Goal: Task Accomplishment & Management: Complete application form

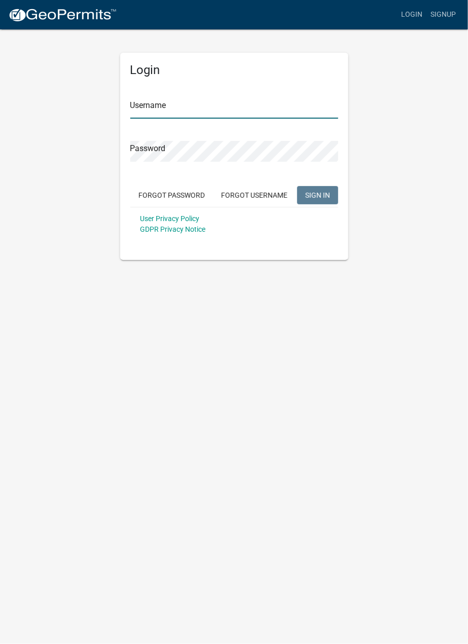
click at [183, 109] on input "Username" at bounding box center [234, 108] width 208 height 21
type input "Seibenick"
click at [153, 112] on input "Seibenick" at bounding box center [234, 108] width 208 height 21
drag, startPoint x: 188, startPoint y: 192, endPoint x: 199, endPoint y: 197, distance: 12.3
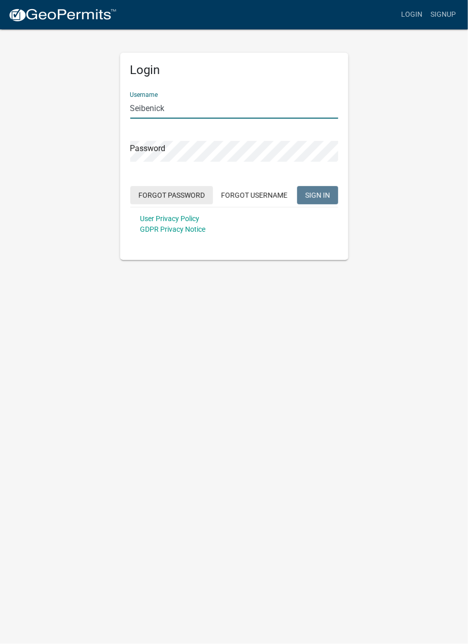
click at [188, 192] on button "Forgot Password" at bounding box center [171, 195] width 83 height 18
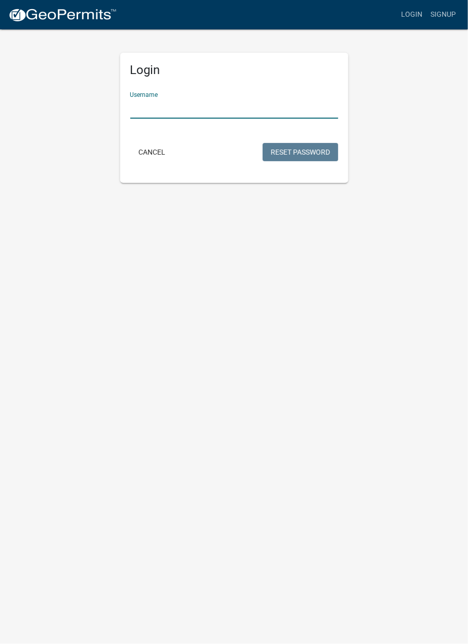
click at [168, 111] on input "Username" at bounding box center [234, 108] width 208 height 21
paste input "Seibenick"
type input "Seibenick"
click at [277, 153] on button "Reset Password" at bounding box center [301, 152] width 76 height 18
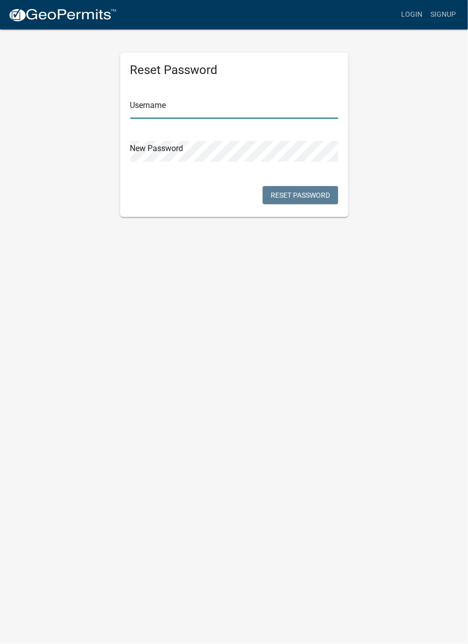
click at [182, 111] on input "text" at bounding box center [234, 108] width 208 height 21
paste input "Seibenick"
type input "Seibenick"
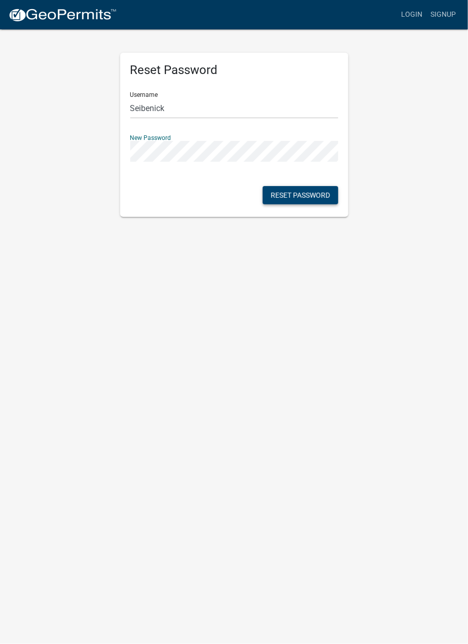
click at [292, 196] on button "Reset Password" at bounding box center [301, 195] width 76 height 18
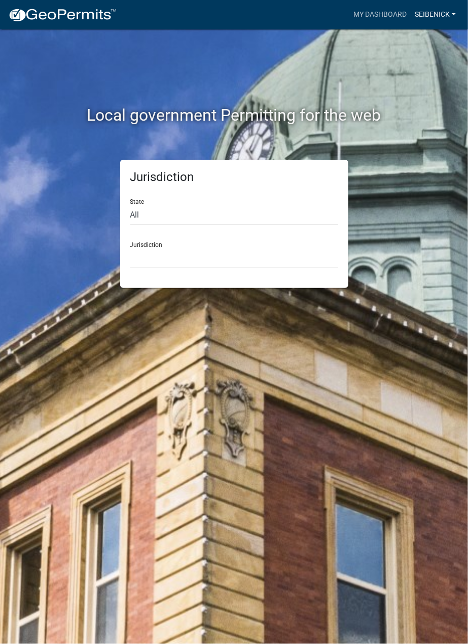
click at [434, 18] on link "Seibenick" at bounding box center [435, 14] width 49 height 19
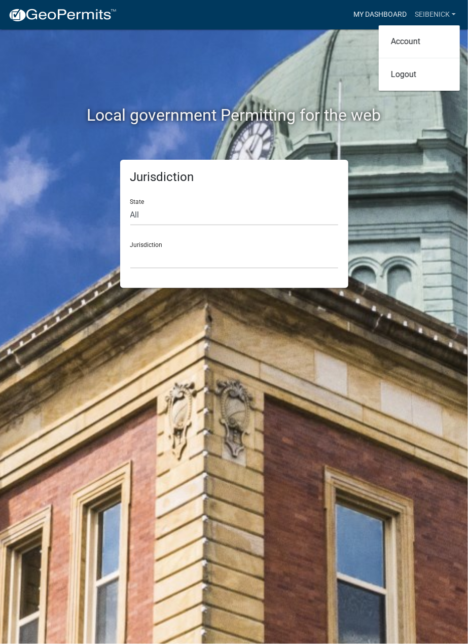
click at [385, 22] on link "My Dashboard" at bounding box center [380, 14] width 61 height 19
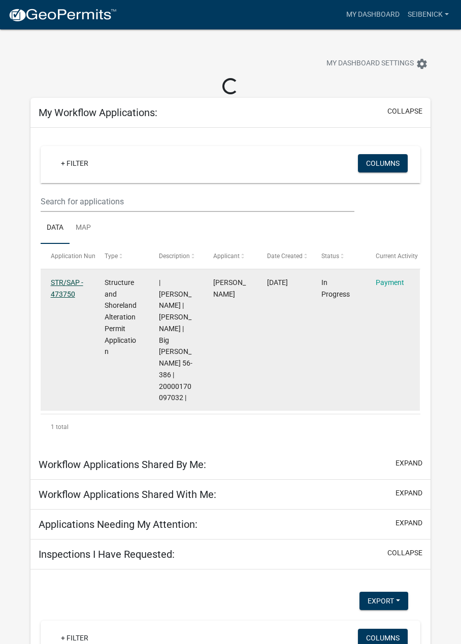
click at [63, 287] on div "STR/SAP - 473750" at bounding box center [68, 288] width 35 height 23
click at [397, 283] on link "Payment" at bounding box center [390, 283] width 28 height 8
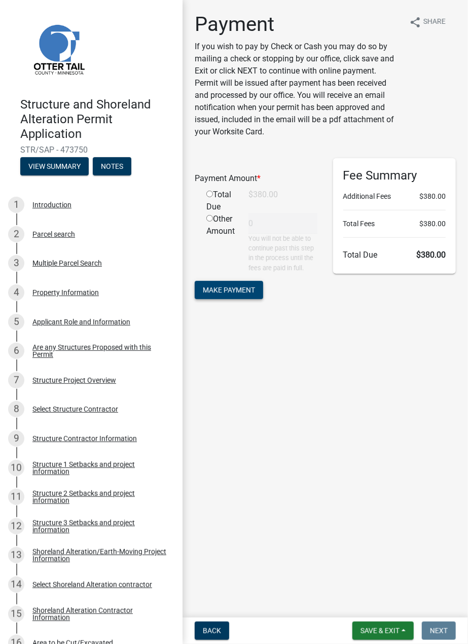
click at [246, 290] on span "Make Payment" at bounding box center [229, 290] width 52 height 8
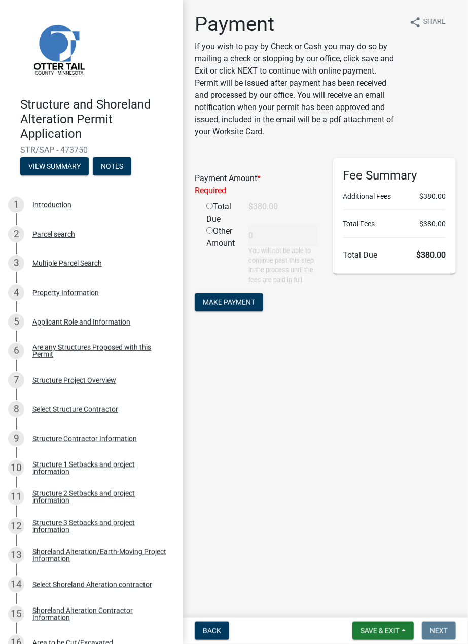
click at [208, 206] on input "radio" at bounding box center [210, 206] width 7 height 7
radio input "true"
type input "380"
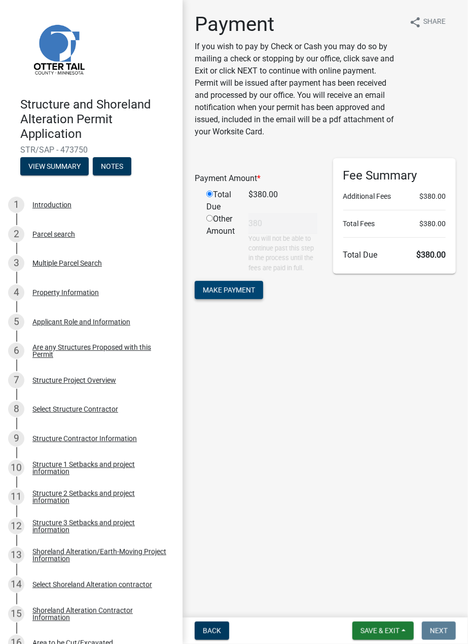
click at [224, 289] on span "Make Payment" at bounding box center [229, 290] width 52 height 8
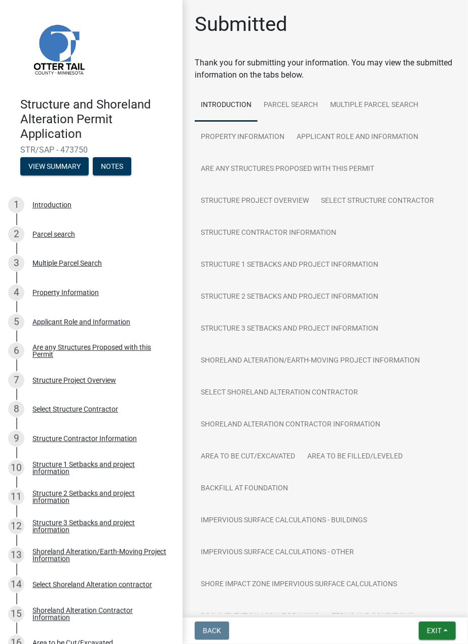
drag, startPoint x: 92, startPoint y: 150, endPoint x: 17, endPoint y: 151, distance: 75.1
click at [17, 151] on div "Structure and Shoreland Alteration Permit Application STR/SAP - 473750 View Sum…" at bounding box center [91, 133] width 166 height 89
click at [338, 633] on div "Back Exit Save Save & Exit" at bounding box center [325, 631] width 269 height 18
